Goal: Find specific page/section: Find specific page/section

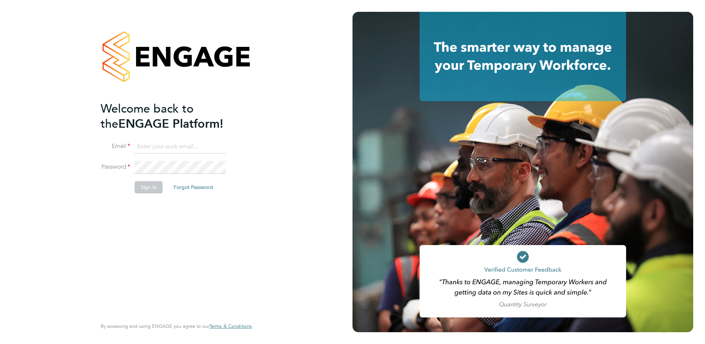
click at [147, 144] on input at bounding box center [180, 146] width 91 height 13
type input "[PERSON_NAME][EMAIL_ADDRESS][PERSON_NAME][DOMAIN_NAME]"
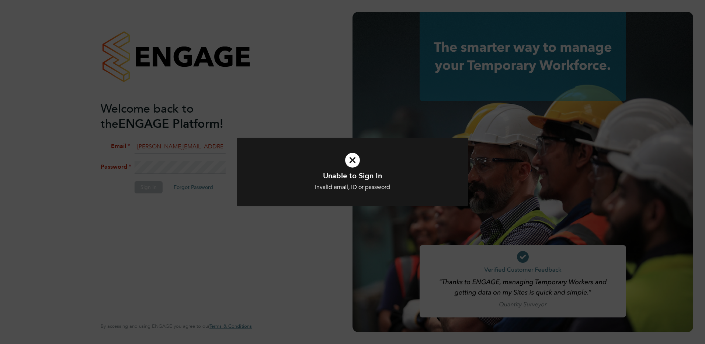
click at [356, 161] on icon at bounding box center [353, 160] width 192 height 29
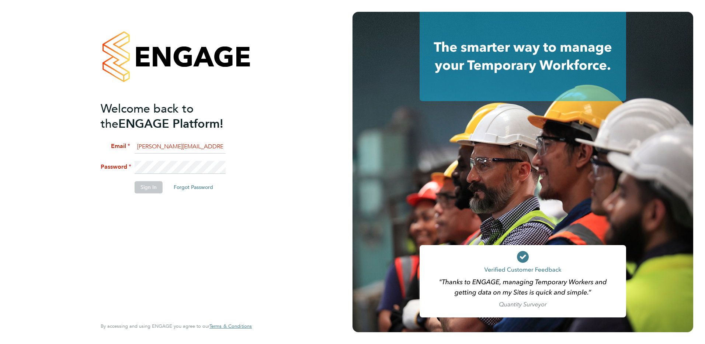
click at [110, 171] on li "Password" at bounding box center [173, 171] width 144 height 21
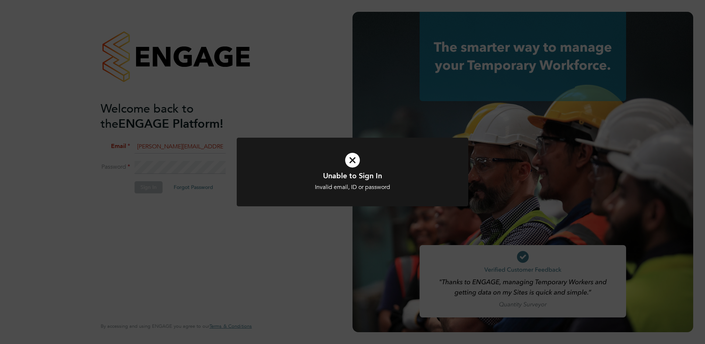
click at [359, 160] on icon at bounding box center [353, 160] width 192 height 29
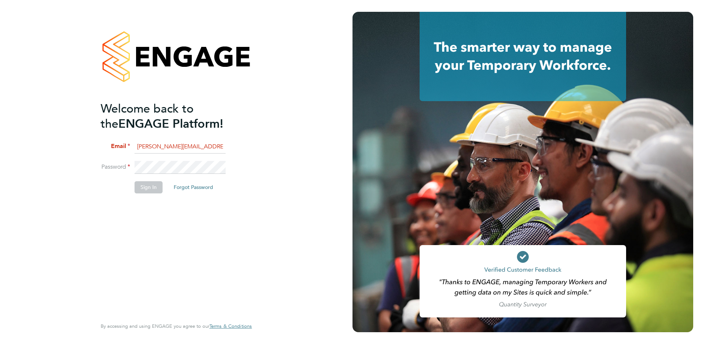
click at [172, 150] on input "[PERSON_NAME][EMAIL_ADDRESS][PERSON_NAME][DOMAIN_NAME]" at bounding box center [180, 146] width 91 height 13
click at [85, 160] on div "Welcome back to the ENGAGE Platform! Email [PERSON_NAME][EMAIL_ADDRESS][PERSON_…" at bounding box center [176, 172] width 353 height 344
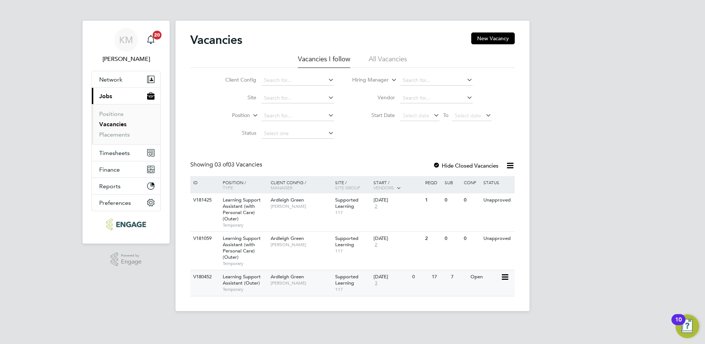
click at [504, 276] on icon at bounding box center [504, 277] width 7 height 9
click at [485, 292] on li "View Details" at bounding box center [486, 294] width 43 height 10
